Goal: Task Accomplishment & Management: Manage account settings

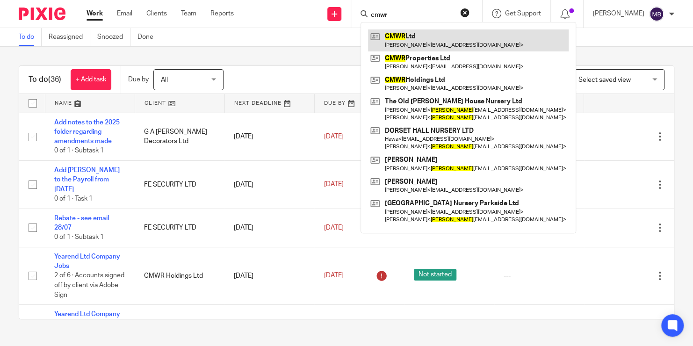
type input "cmwr"
click at [410, 45] on link at bounding box center [468, 40] width 201 height 22
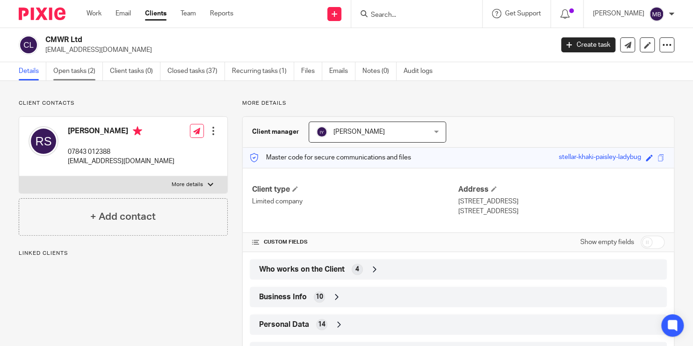
click at [85, 71] on link "Open tasks (2)" at bounding box center [78, 71] width 50 height 18
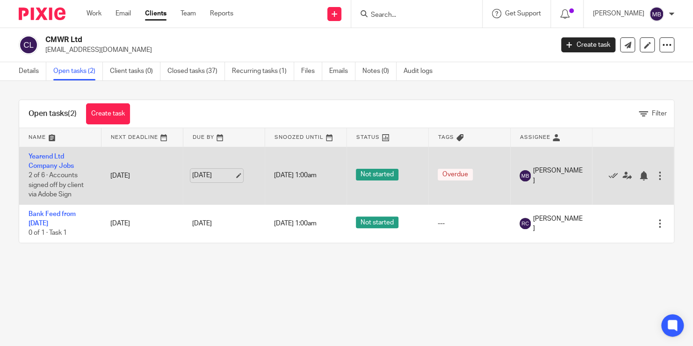
click at [209, 175] on link "31 Jul 2025" at bounding box center [213, 176] width 42 height 10
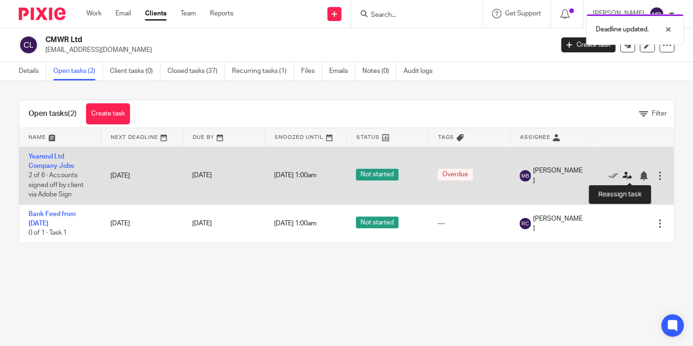
click at [626, 174] on icon at bounding box center [626, 175] width 9 height 9
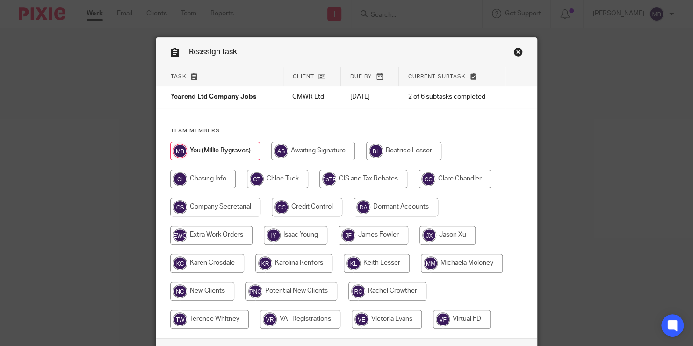
click at [359, 268] on input "radio" at bounding box center [377, 263] width 66 height 19
radio input "true"
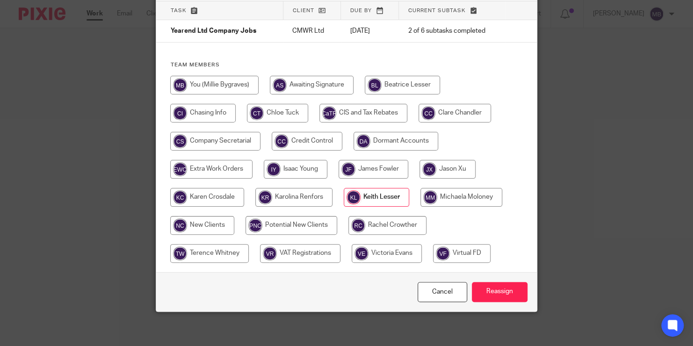
scroll to position [65, 0]
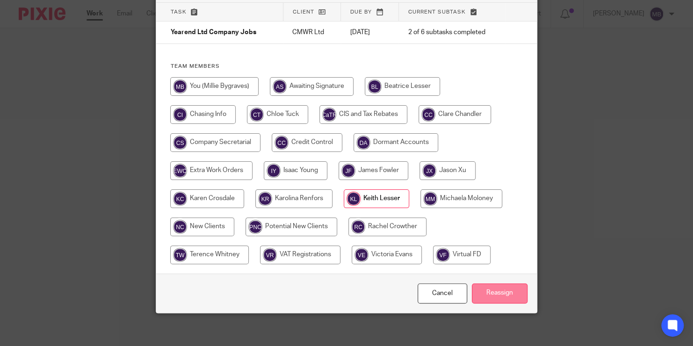
click at [507, 297] on input "Reassign" at bounding box center [500, 293] width 56 height 20
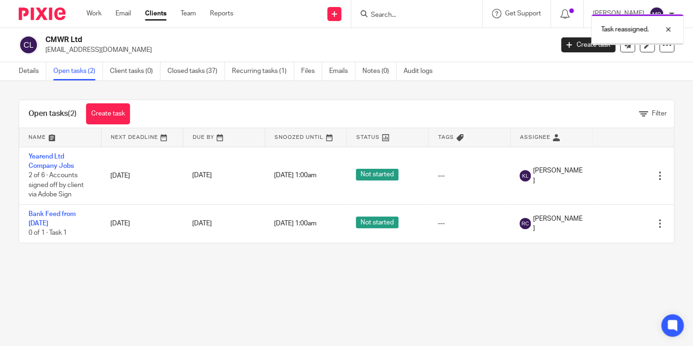
click at [391, 19] on div "Task reassigned." at bounding box center [515, 27] width 337 height 36
click at [384, 12] on div "Task reassigned." at bounding box center [515, 27] width 337 height 36
click at [396, 15] on div "Task reassigned." at bounding box center [515, 27] width 337 height 36
click at [388, 14] on div "Task reassigned." at bounding box center [515, 27] width 337 height 36
click at [392, 14] on div "Task reassigned." at bounding box center [515, 27] width 337 height 36
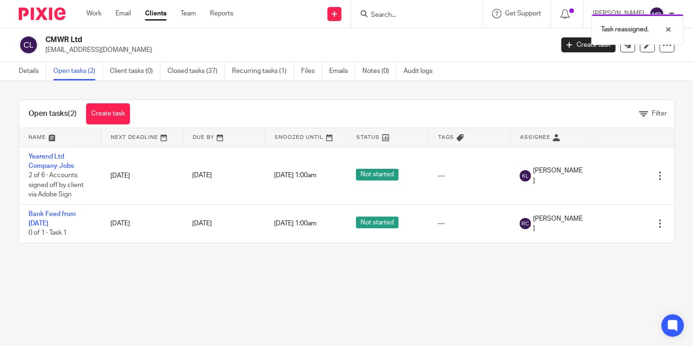
click at [388, 16] on div "Task reassigned." at bounding box center [515, 27] width 337 height 36
click at [667, 30] on div at bounding box center [661, 29] width 25 height 11
click at [415, 14] on input "Search" at bounding box center [412, 15] width 84 height 8
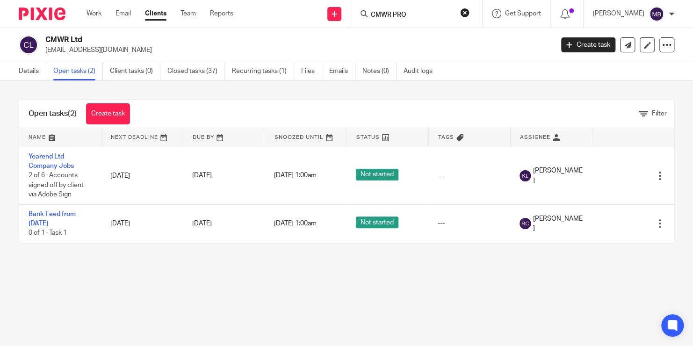
click at [415, 14] on input "CMWR PRO" at bounding box center [412, 15] width 84 height 8
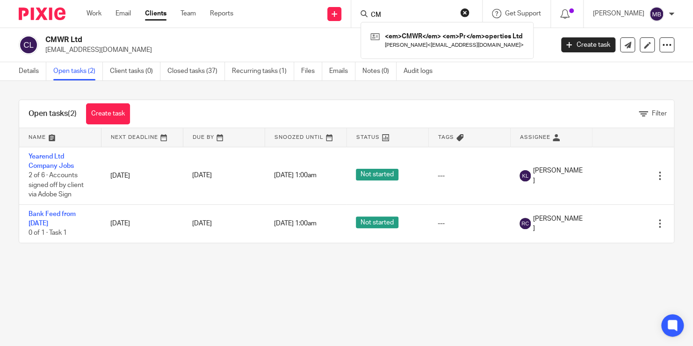
type input "C"
type input "cmwr"
click at [470, 14] on button "reset" at bounding box center [464, 12] width 9 height 9
click at [324, 42] on h2 "CMWR Ltd" at bounding box center [245, 40] width 401 height 10
click at [331, 34] on div "CMWR Ltd richsmith2k1@hotmail.com Create task Update from Companies House Expor…" at bounding box center [346, 45] width 693 height 34
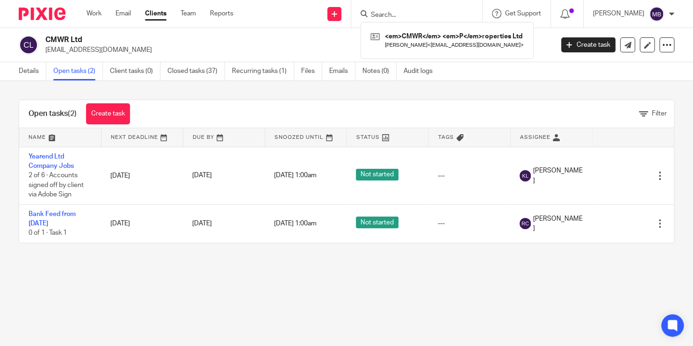
click at [384, 14] on input "Search" at bounding box center [412, 15] width 84 height 8
type input "cmwr"
click at [400, 16] on input "Search" at bounding box center [412, 15] width 84 height 8
type input "cmwr p"
click at [421, 38] on link at bounding box center [447, 40] width 158 height 22
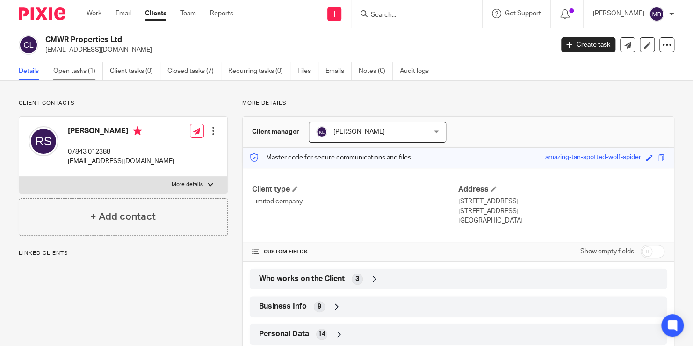
click at [87, 72] on link "Open tasks (1)" at bounding box center [78, 71] width 50 height 18
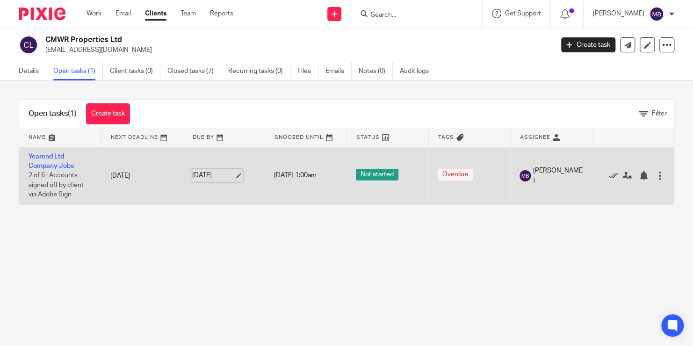
click at [210, 178] on link "[DATE]" at bounding box center [213, 176] width 42 height 10
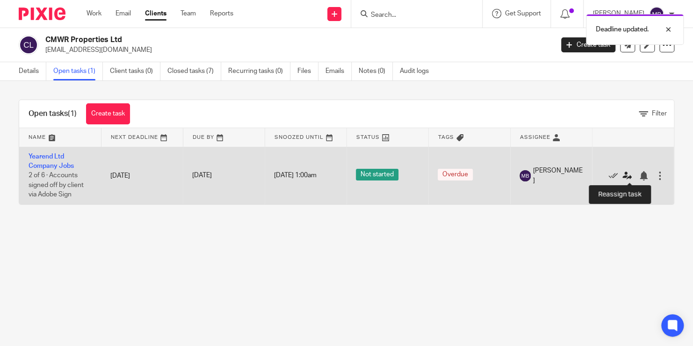
click at [627, 175] on icon at bounding box center [626, 175] width 9 height 9
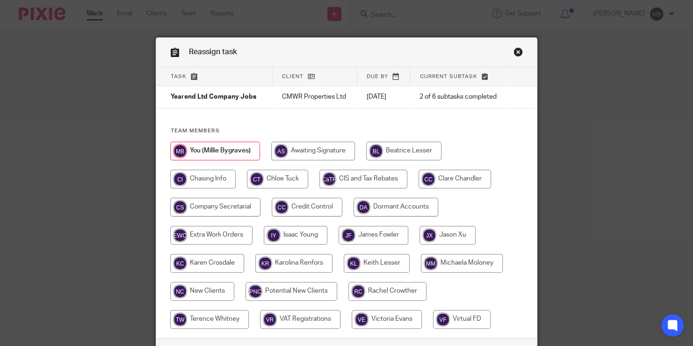
click at [390, 263] on input "radio" at bounding box center [377, 263] width 66 height 19
radio input "true"
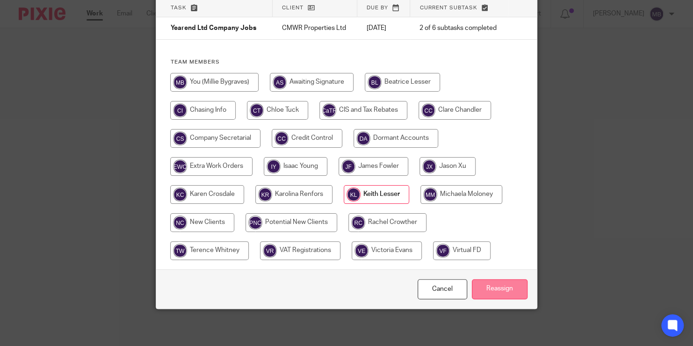
click at [508, 288] on input "Reassign" at bounding box center [500, 289] width 56 height 20
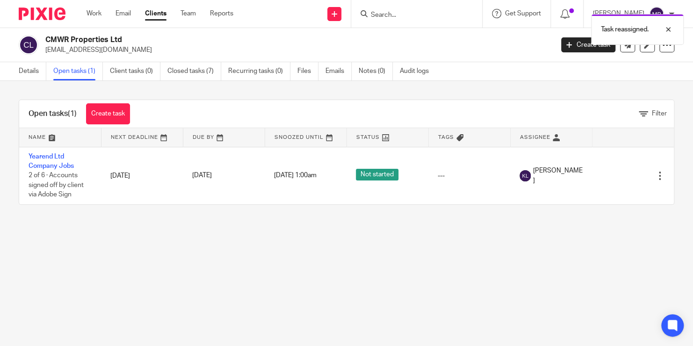
click at [395, 15] on div "Task reassigned." at bounding box center [515, 27] width 337 height 36
click at [397, 14] on div "Task reassigned." at bounding box center [515, 27] width 337 height 36
click at [667, 26] on div at bounding box center [661, 29] width 25 height 11
click at [391, 16] on input "Search" at bounding box center [412, 15] width 84 height 8
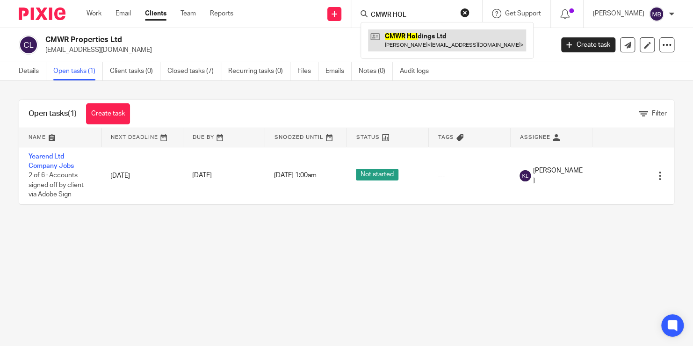
type input "CMWR HOL"
click at [405, 38] on link at bounding box center [447, 40] width 158 height 22
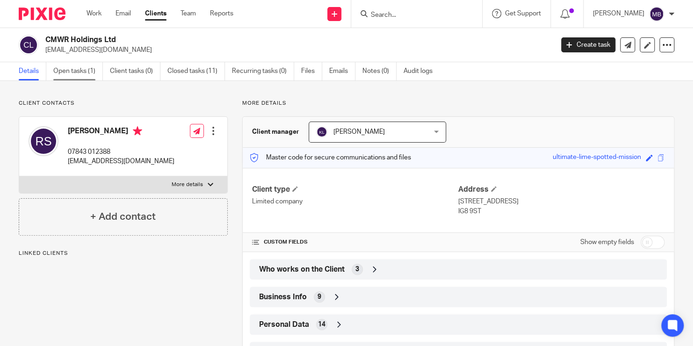
click at [92, 73] on link "Open tasks (1)" at bounding box center [78, 71] width 50 height 18
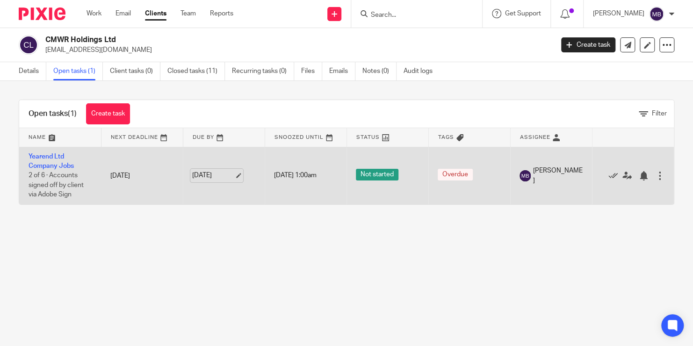
click at [203, 178] on link "[DATE]" at bounding box center [213, 176] width 42 height 10
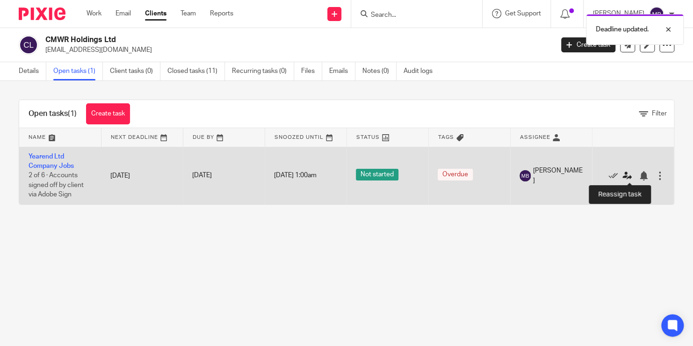
click at [625, 176] on icon at bounding box center [626, 175] width 9 height 9
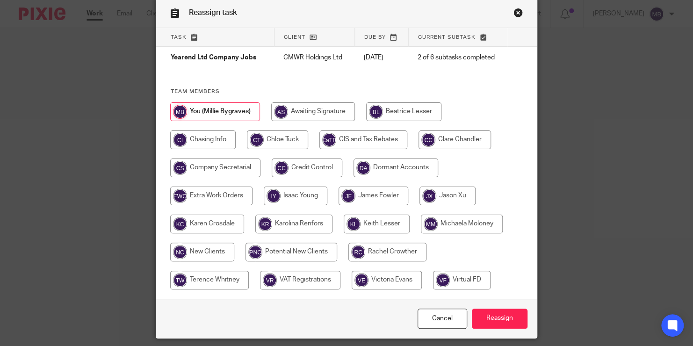
scroll to position [39, 0]
click at [386, 221] on input "radio" at bounding box center [377, 224] width 66 height 19
radio input "true"
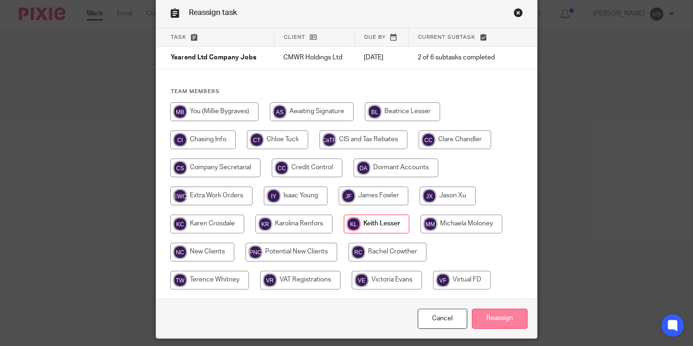
click at [491, 319] on input "Reassign" at bounding box center [500, 319] width 56 height 20
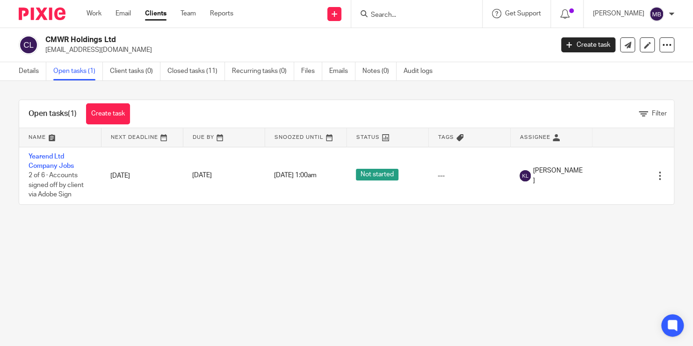
click at [411, 11] on input "Search" at bounding box center [412, 15] width 84 height 8
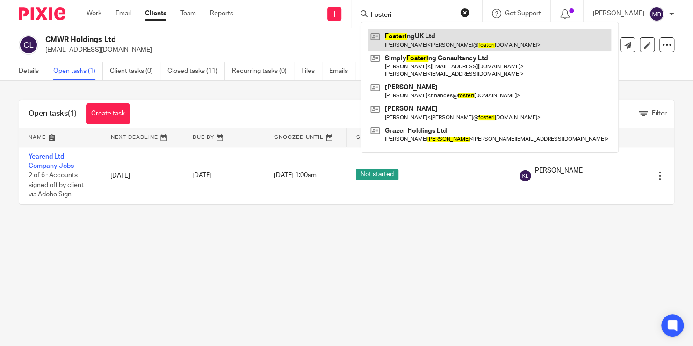
type input "Fosteri"
click at [422, 39] on link at bounding box center [489, 40] width 243 height 22
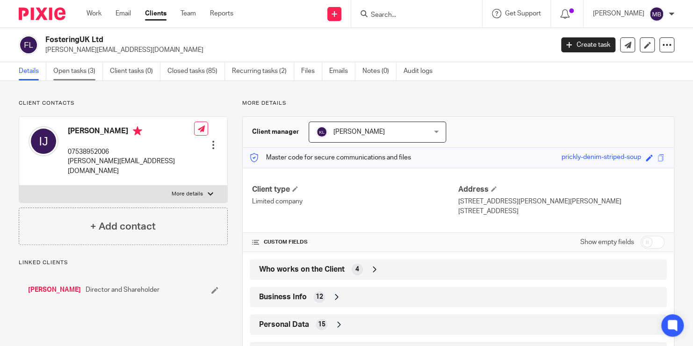
click at [79, 73] on link "Open tasks (3)" at bounding box center [78, 71] width 50 height 18
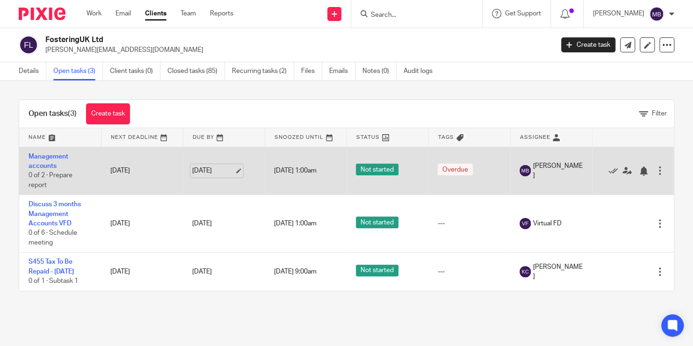
click at [217, 172] on link "6 Aug 2025" at bounding box center [213, 171] width 42 height 10
click at [56, 158] on link "Management accounts" at bounding box center [49, 161] width 40 height 16
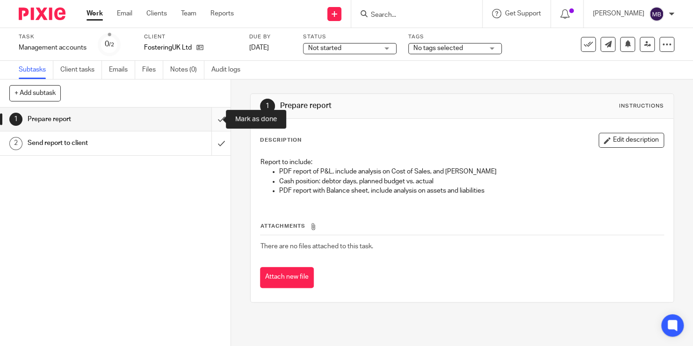
click at [212, 120] on input "submit" at bounding box center [115, 119] width 231 height 23
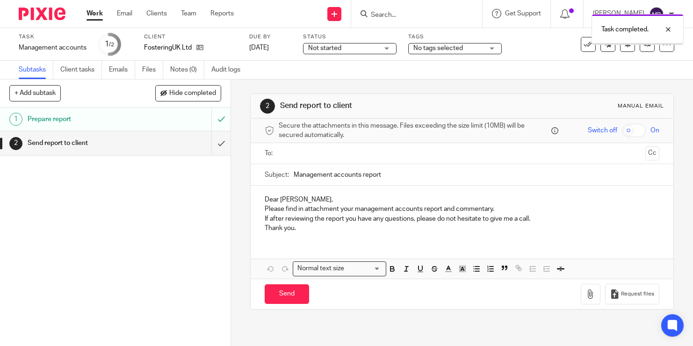
click at [211, 141] on input "submit" at bounding box center [115, 142] width 231 height 23
